Goal: Use online tool/utility: Utilize a website feature to perform a specific function

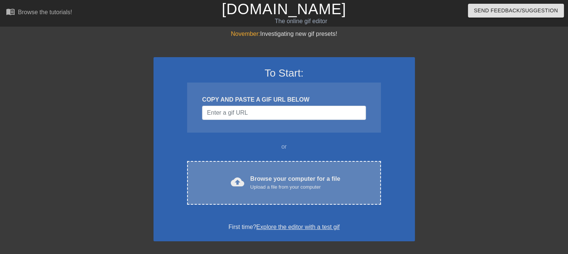
click at [257, 183] on div "Browse your computer for a file Upload a file from your computer" at bounding box center [295, 182] width 90 height 16
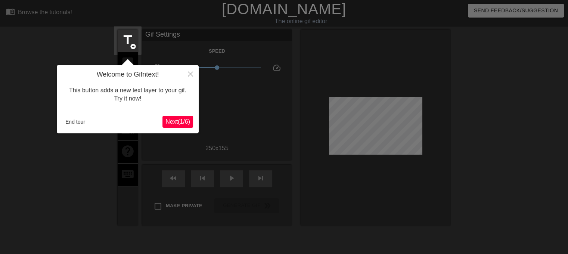
scroll to position [18, 0]
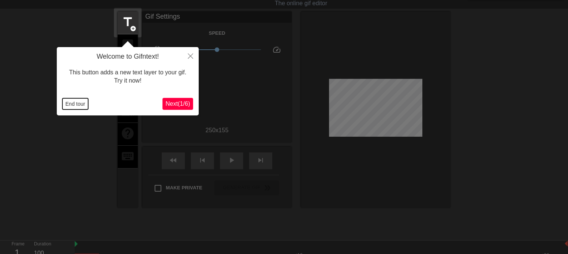
click at [75, 107] on button "End tour" at bounding box center [75, 103] width 26 height 11
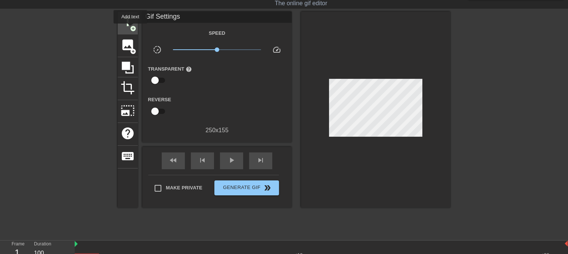
click at [130, 28] on span "add_circle" at bounding box center [133, 28] width 6 height 6
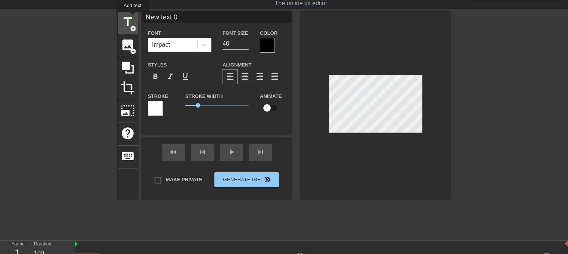
drag, startPoint x: 182, startPoint y: 17, endPoint x: 129, endPoint y: 19, distance: 53.0
click at [129, 19] on div "title add_circle image add_circle crop photo_size_select_large help keyboard Ne…" at bounding box center [284, 106] width 333 height 188
type input "ÜLKÜ"
click at [147, 18] on input "ÜLKÜ" at bounding box center [216, 17] width 149 height 11
click at [123, 153] on span "keyboard" at bounding box center [128, 156] width 14 height 14
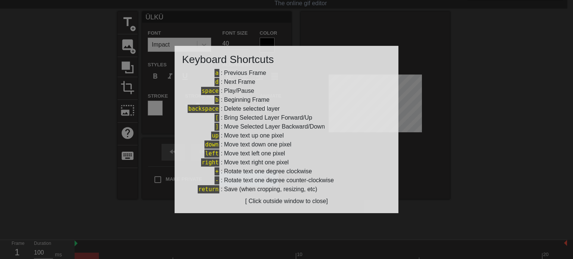
click at [337, 24] on div at bounding box center [286, 129] width 573 height 259
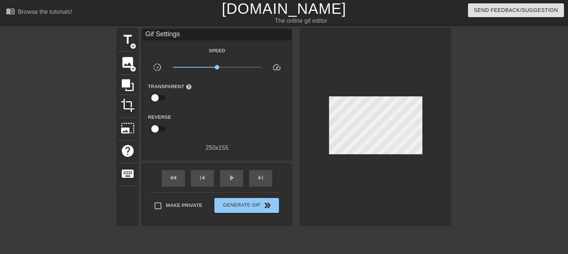
scroll to position [0, 0]
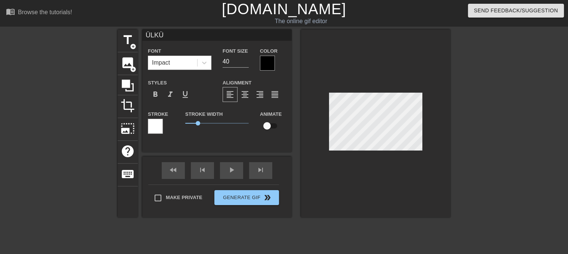
click at [348, 151] on div at bounding box center [375, 123] width 149 height 188
click at [144, 35] on input "ÜLKÜ" at bounding box center [216, 34] width 149 height 11
paste input "~"
click at [173, 35] on input "~ÜLKÜ" at bounding box center [216, 34] width 149 height 11
paste input "~"
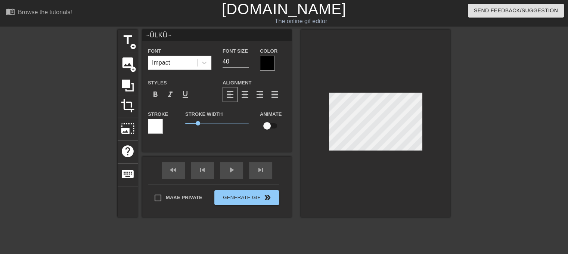
type input "~ÜLKÜ~"
click at [267, 65] on div at bounding box center [267, 63] width 15 height 15
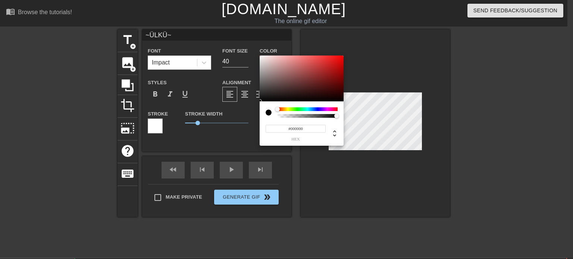
type input "#E61313"
click at [337, 60] on div at bounding box center [302, 79] width 84 height 46
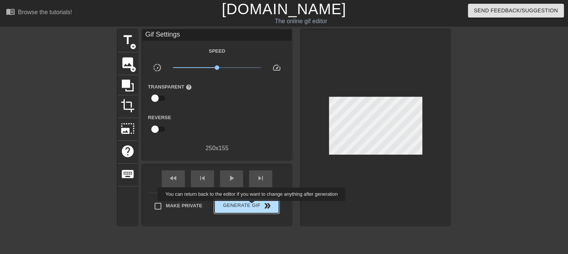
click at [252, 206] on span "Generate Gif double_arrow" at bounding box center [246, 205] width 59 height 9
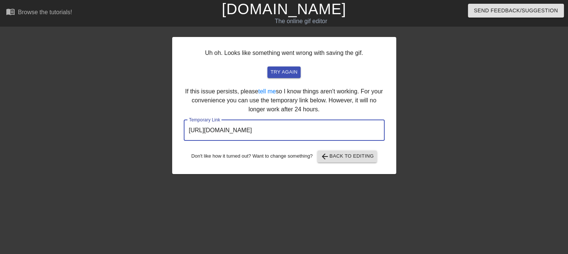
drag, startPoint x: 339, startPoint y: 131, endPoint x: 155, endPoint y: 130, distance: 184.8
click at [155, 130] on div "Uh oh. Looks like something went wrong with saving the gif. try again If this i…" at bounding box center [284, 141] width 568 height 224
